Goal: Contribute content

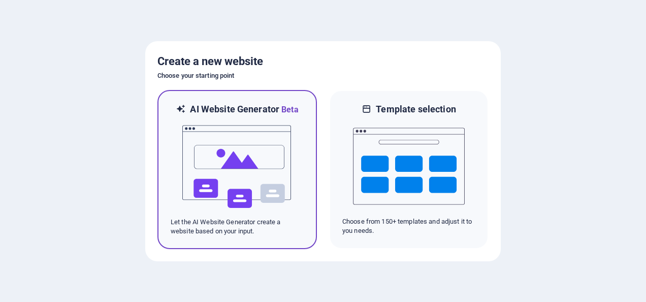
click at [214, 171] on img at bounding box center [237, 167] width 112 height 102
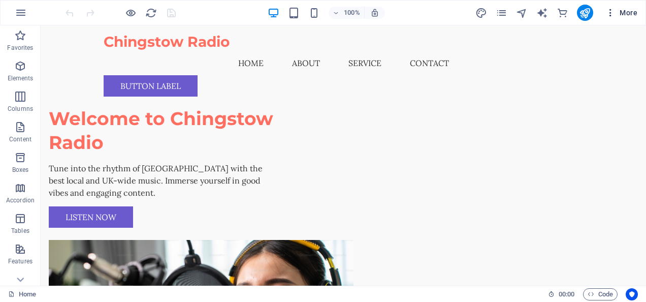
click at [622, 11] on span "More" at bounding box center [622, 13] width 32 height 10
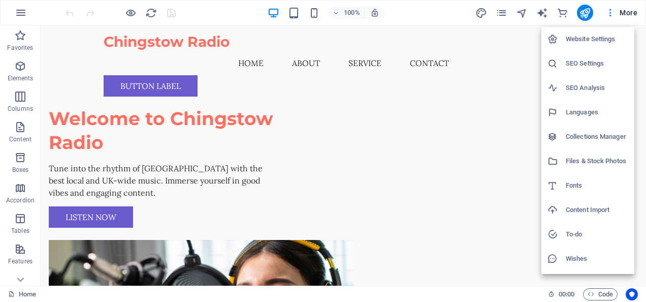
click at [585, 14] on div at bounding box center [323, 151] width 646 height 302
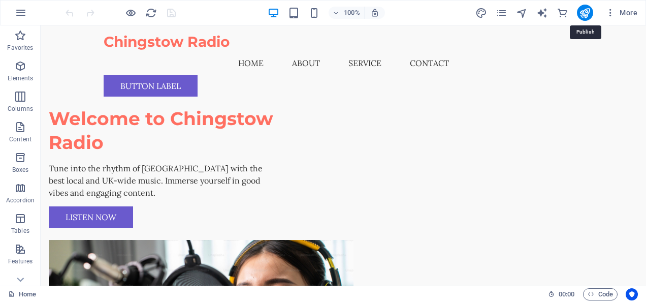
click at [585, 14] on icon "publish" at bounding box center [585, 13] width 12 height 12
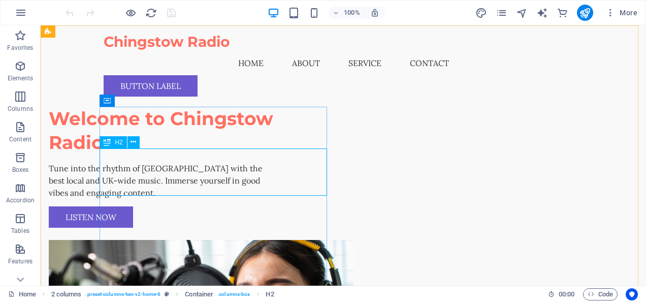
click at [123, 142] on div "H2" at bounding box center [113, 142] width 27 height 12
click at [133, 141] on icon at bounding box center [134, 142] width 6 height 11
click at [134, 140] on icon at bounding box center [134, 142] width 6 height 11
click at [255, 154] on div "Welcome to Chingstow Radio" at bounding box center [163, 131] width 228 height 48
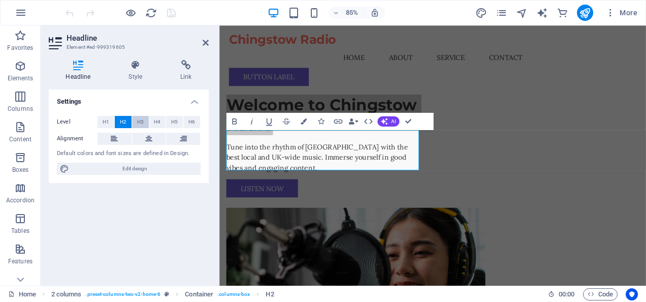
click at [134, 121] on button "H3" at bounding box center [140, 122] width 17 height 12
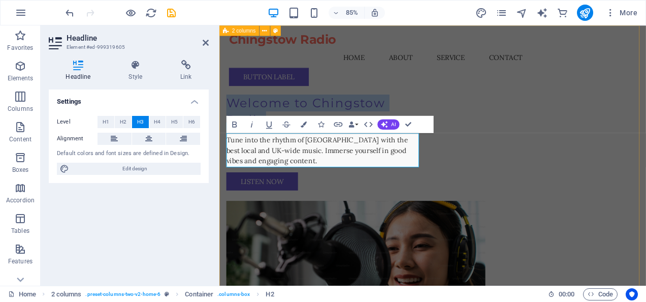
drag, startPoint x: 283, startPoint y: 186, endPoint x: 225, endPoint y: 166, distance: 60.9
click at [225, 166] on div "Welcome to Chingstow Radio Tune into the rhythm of [GEOGRAPHIC_DATA] with the b…" at bounding box center [471, 250] width 502 height 450
click at [233, 125] on icon "button" at bounding box center [234, 124] width 5 height 6
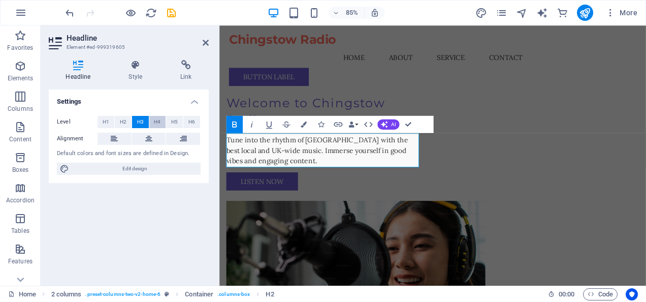
click at [155, 119] on span "H4" at bounding box center [157, 122] width 7 height 12
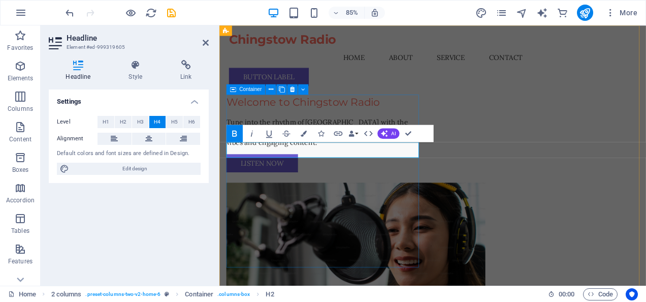
click at [412, 123] on div "Welcome to Chingstow Radio Tune into the rhythm of [GEOGRAPHIC_DATA] with the b…" at bounding box center [342, 152] width 228 height 91
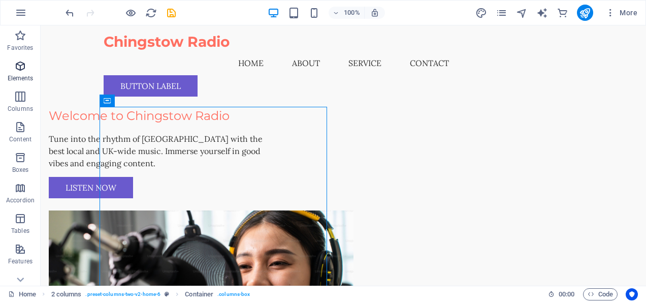
click at [16, 68] on icon "button" at bounding box center [20, 66] width 12 height 12
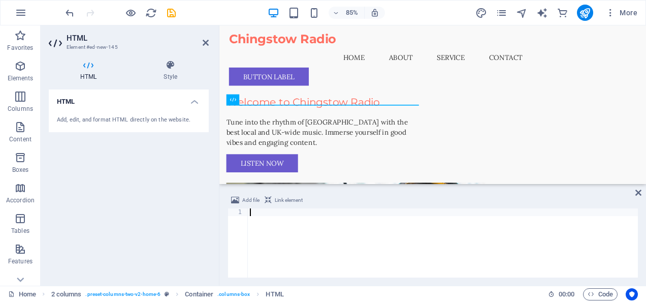
scroll to position [114, 0]
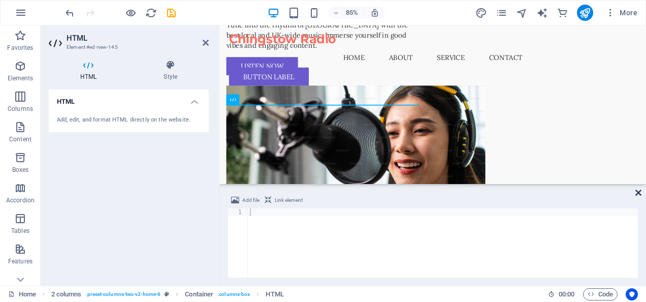
click at [640, 193] on icon at bounding box center [639, 193] width 6 height 8
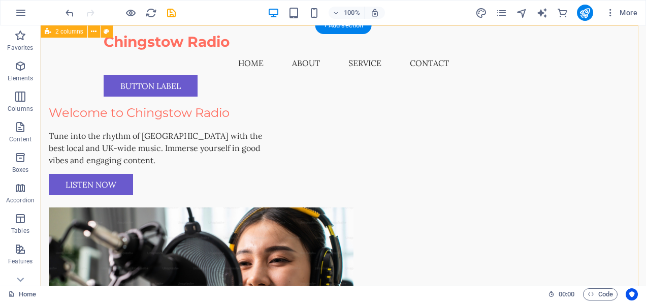
scroll to position [0, 0]
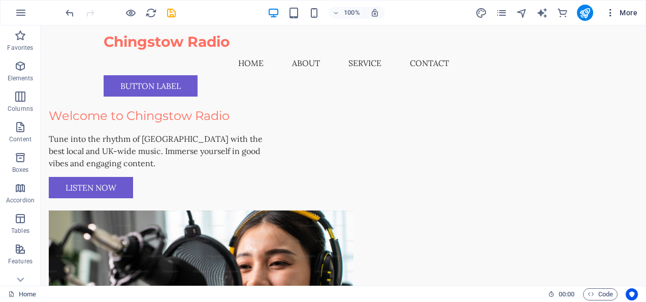
click at [633, 11] on span "More" at bounding box center [622, 13] width 32 height 10
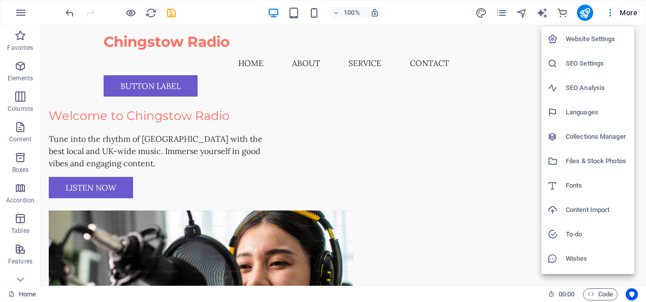
click at [580, 10] on div at bounding box center [323, 151] width 646 height 302
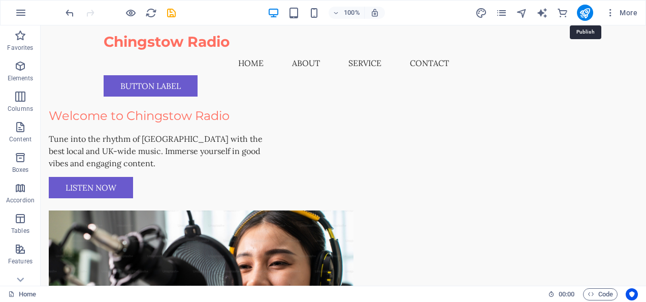
click at [580, 10] on icon "publish" at bounding box center [585, 13] width 12 height 12
checkbox input "false"
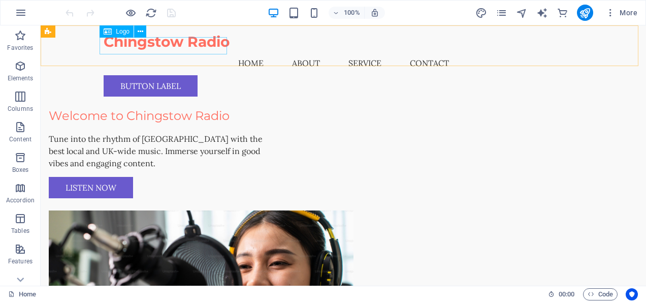
click at [178, 48] on div "Chingstow Radio" at bounding box center [344, 42] width 480 height 17
click at [140, 32] on icon at bounding box center [141, 31] width 6 height 11
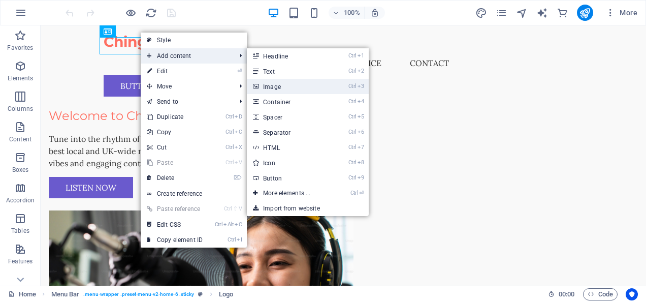
drag, startPoint x: 278, startPoint y: 84, endPoint x: 69, endPoint y: 69, distance: 209.9
click at [278, 84] on link "Ctrl 3 Image" at bounding box center [289, 86] width 84 height 15
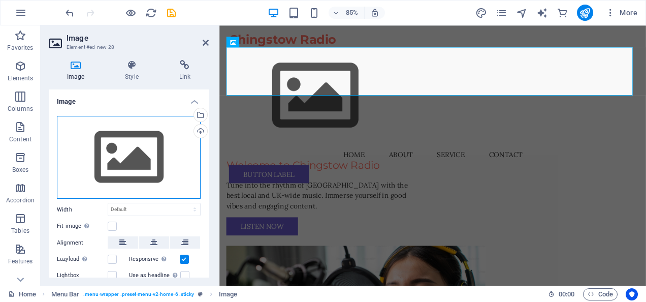
click at [135, 149] on div "Drag files here, click to choose files or select files from Files or our free s…" at bounding box center [129, 157] width 144 height 83
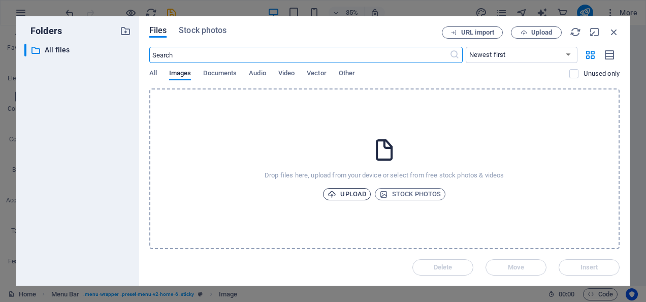
click at [339, 191] on span "Upload" at bounding box center [347, 194] width 39 height 12
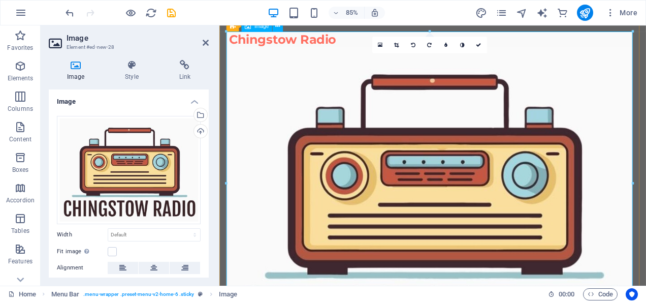
scroll to position [102, 0]
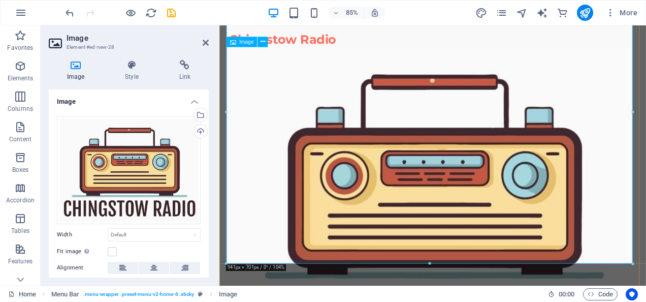
click at [487, 205] on figure at bounding box center [471, 229] width 480 height 357
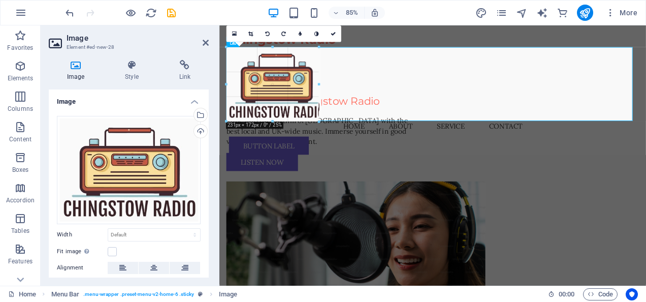
drag, startPoint x: 428, startPoint y: 263, endPoint x: -2, endPoint y: -12, distance: 510.5
type input "214"
select select "px"
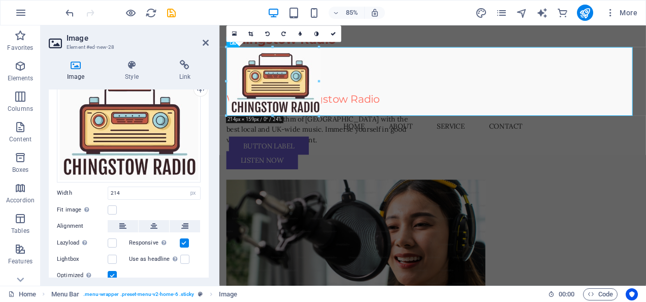
scroll to position [76, 0]
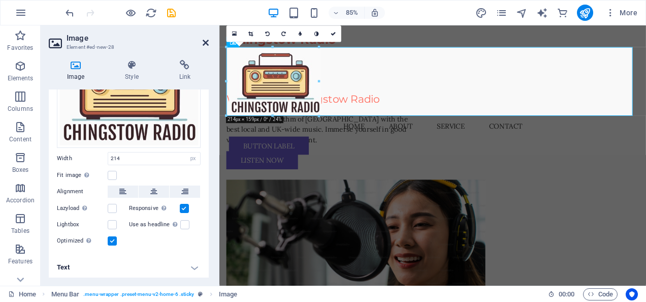
click at [203, 41] on icon at bounding box center [206, 43] width 6 height 8
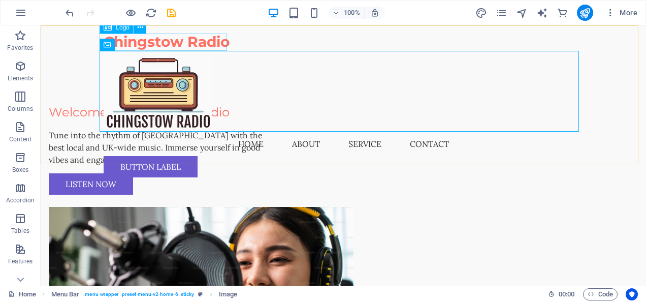
click at [185, 45] on div "Chingstow Radio" at bounding box center [344, 42] width 480 height 17
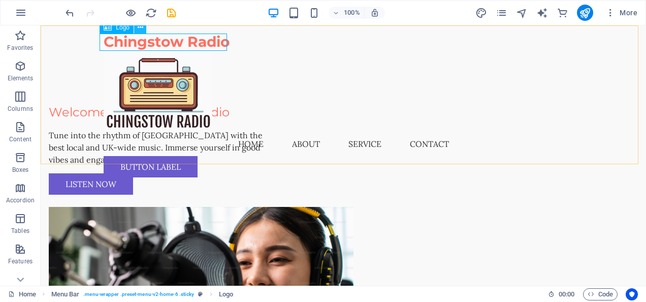
click at [138, 28] on icon at bounding box center [141, 27] width 6 height 11
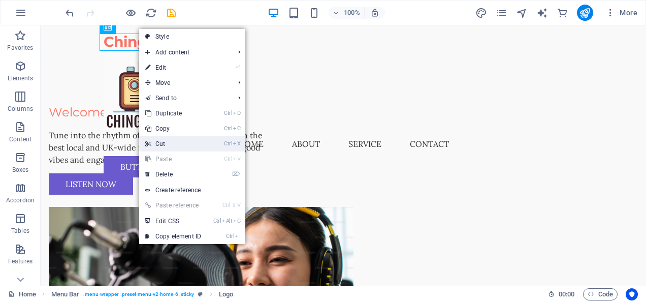
click at [161, 143] on link "Ctrl X Cut" at bounding box center [173, 143] width 68 height 15
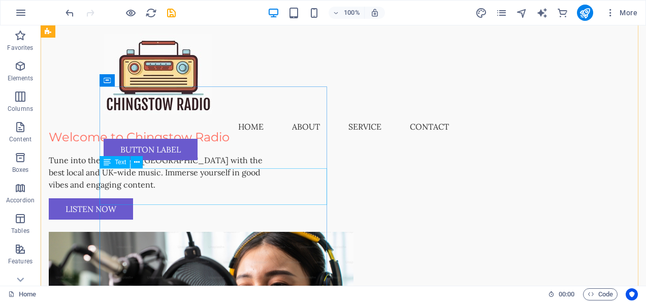
scroll to position [51, 0]
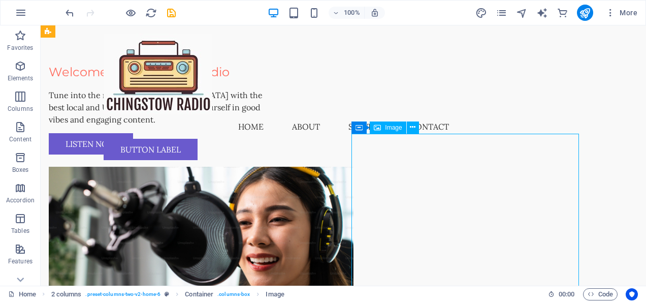
scroll to position [152, 0]
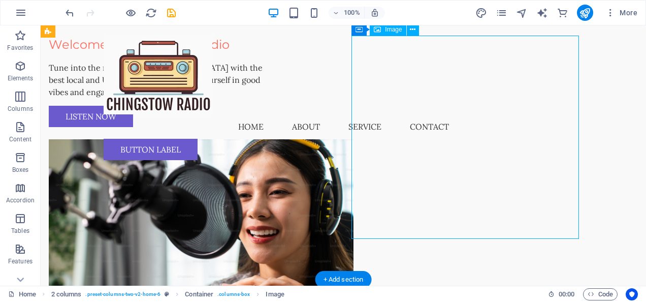
click at [276, 214] on figure at bounding box center [163, 240] width 228 height 203
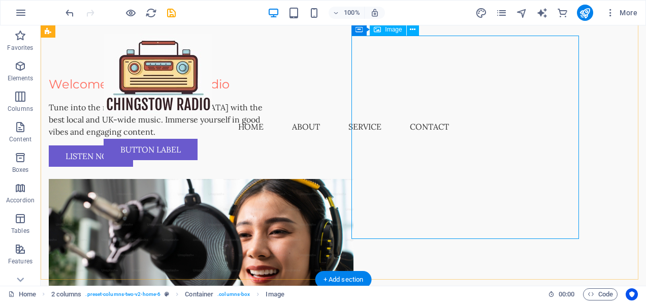
scroll to position [51, 0]
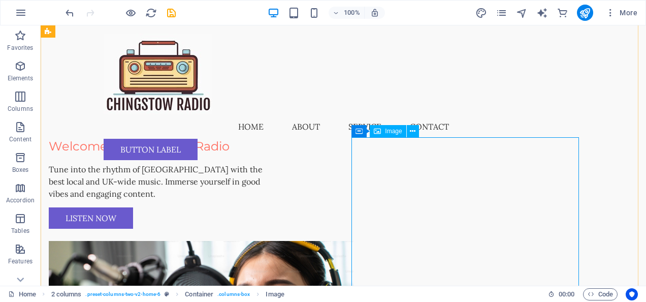
select select "px"
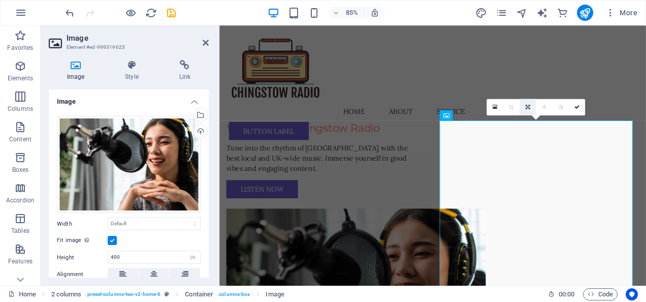
click at [526, 107] on icon at bounding box center [528, 107] width 5 height 5
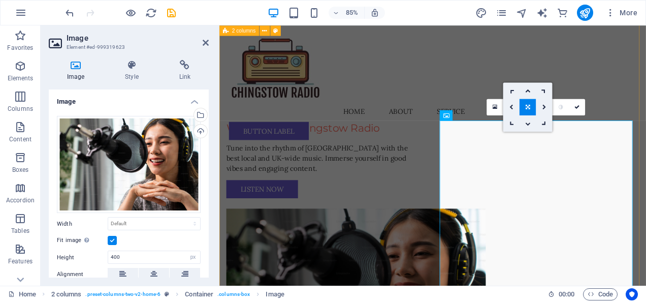
click at [457, 201] on div "Welcome to Chingstow Radio Tune into the rhythm of [GEOGRAPHIC_DATA] with the b…" at bounding box center [471, 230] width 502 height 510
